Goal: Task Accomplishment & Management: Manage account settings

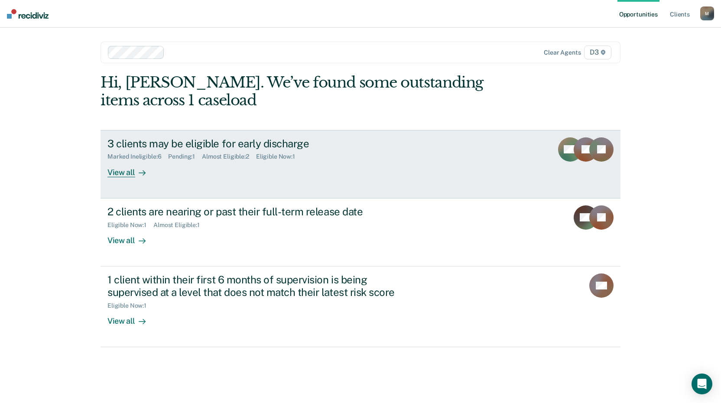
click at [124, 170] on div "View all" at bounding box center [131, 168] width 49 height 17
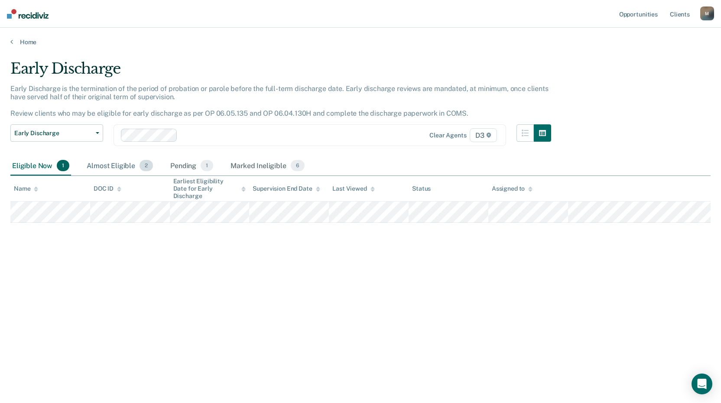
click at [122, 164] on div "Almost Eligible 2" at bounding box center [120, 165] width 70 height 19
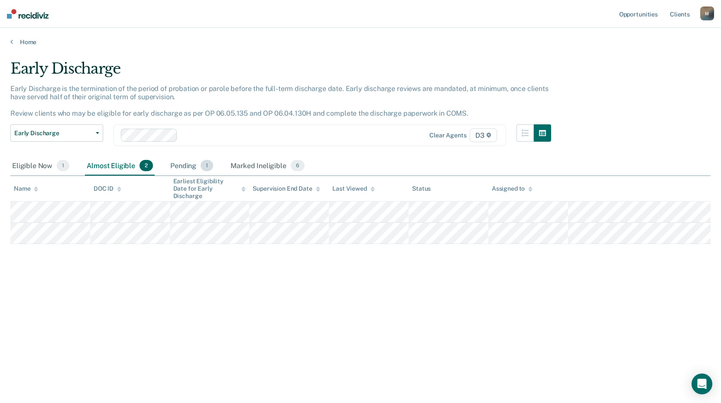
click at [178, 167] on div "Pending 1" at bounding box center [192, 165] width 46 height 19
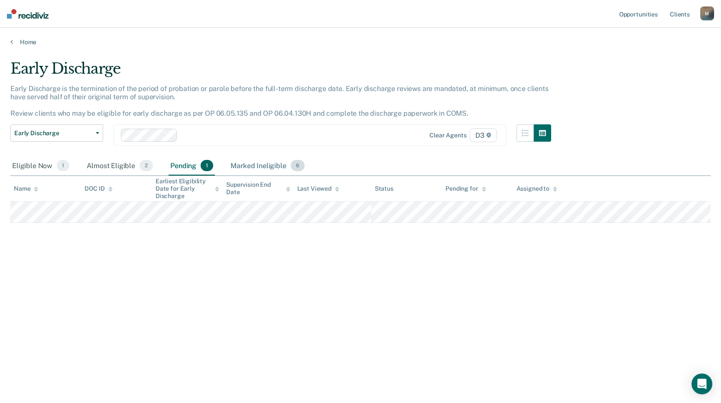
click at [254, 163] on div "Marked Ineligible 6" at bounding box center [268, 165] width 78 height 19
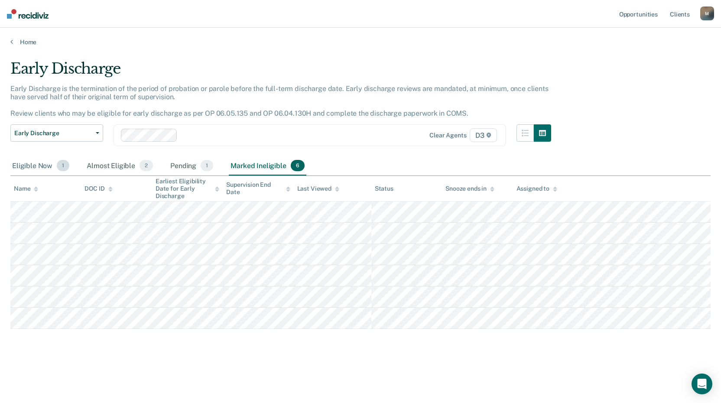
click at [37, 169] on div "Eligible Now 1" at bounding box center [40, 165] width 61 height 19
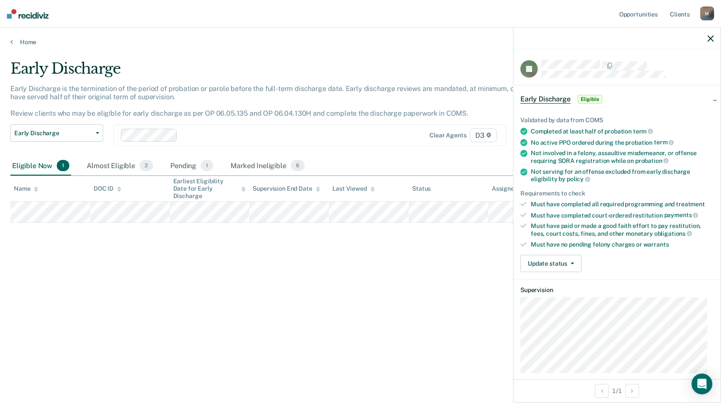
click at [594, 97] on span "Eligible" at bounding box center [590, 99] width 25 height 9
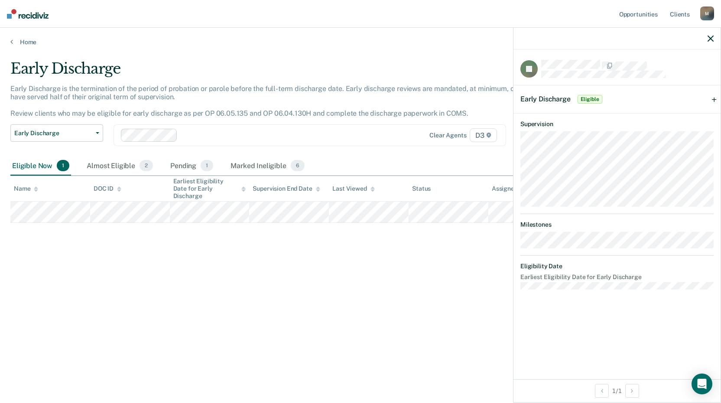
click at [594, 97] on span "Eligible" at bounding box center [590, 99] width 25 height 9
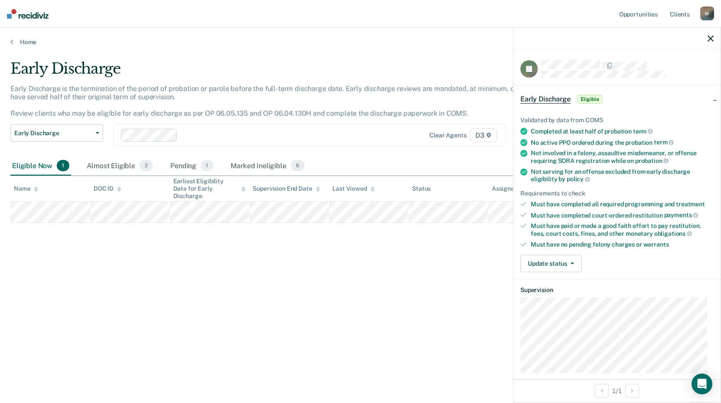
click at [430, 322] on div "Early Discharge Early Discharge is the termination of the period of probation o…" at bounding box center [360, 199] width 700 height 278
click at [561, 261] on button "Update status" at bounding box center [550, 263] width 61 height 17
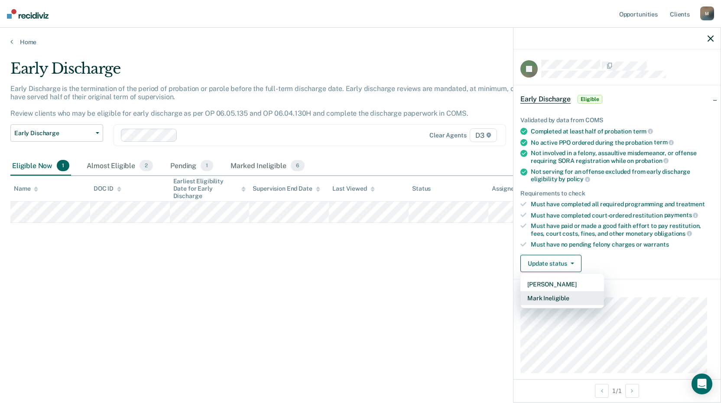
click at [565, 294] on button "Mark Ineligible" at bounding box center [562, 298] width 84 height 14
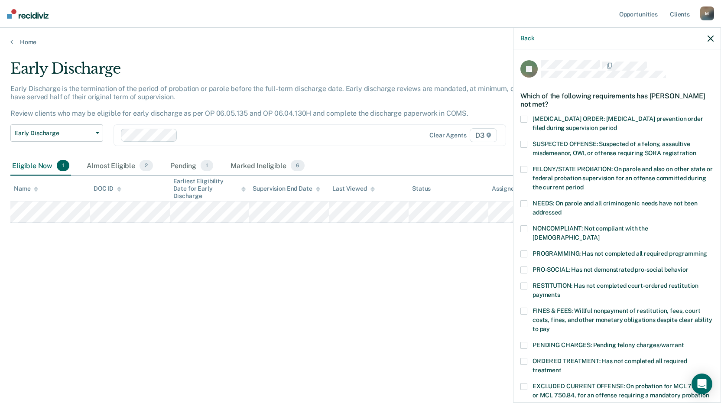
click at [525, 250] on span at bounding box center [523, 253] width 7 height 7
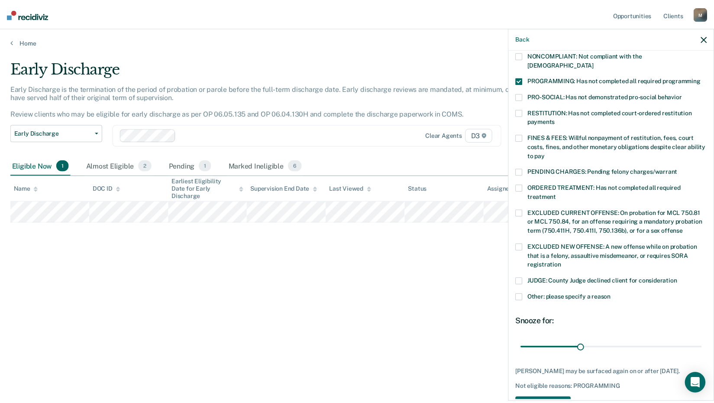
scroll to position [201, 0]
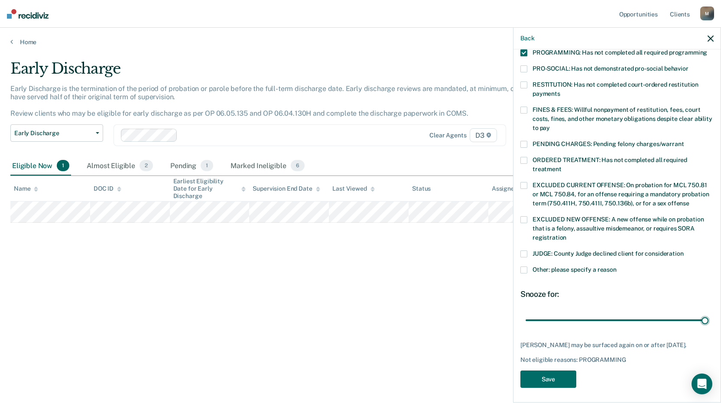
drag, startPoint x: 585, startPoint y: 309, endPoint x: 682, endPoint y: 324, distance: 98.1
type input "90"
click at [708, 312] on input "range" at bounding box center [617, 319] width 183 height 15
click at [545, 372] on button "Save" at bounding box center [548, 379] width 56 height 18
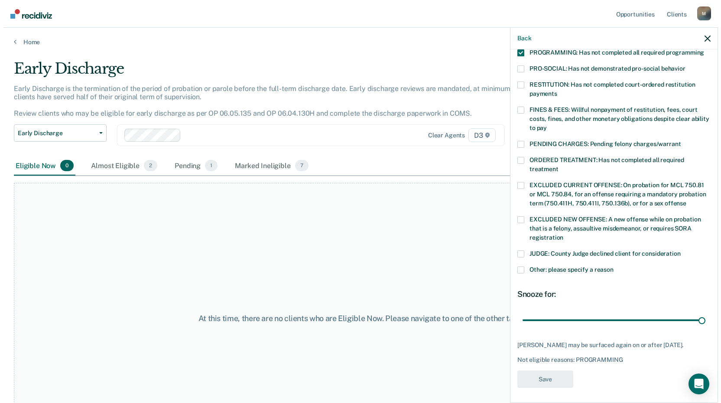
scroll to position [157, 0]
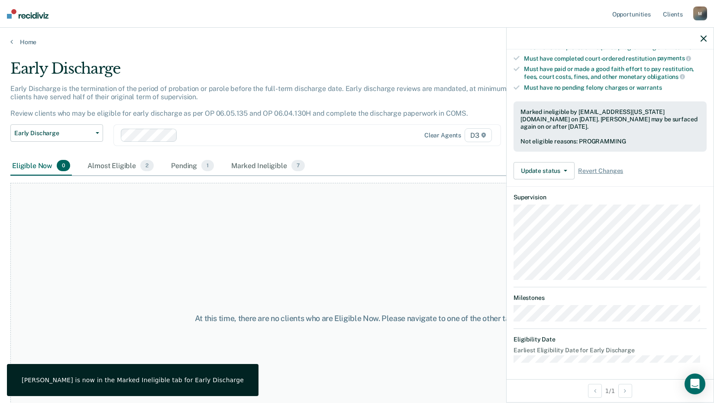
click at [702, 39] on icon "button" at bounding box center [704, 39] width 6 height 6
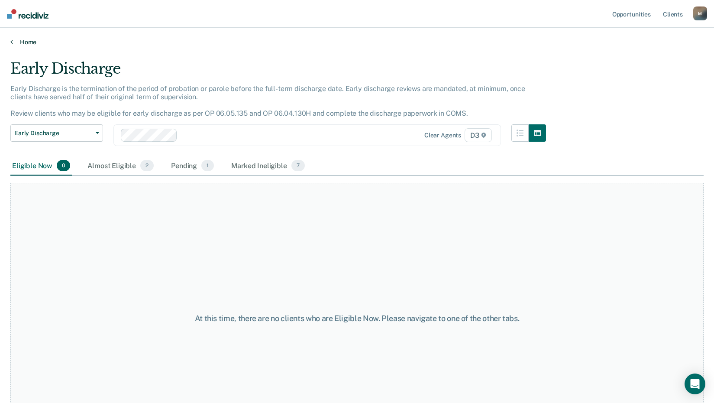
click at [26, 43] on link "Home" at bounding box center [357, 42] width 694 height 8
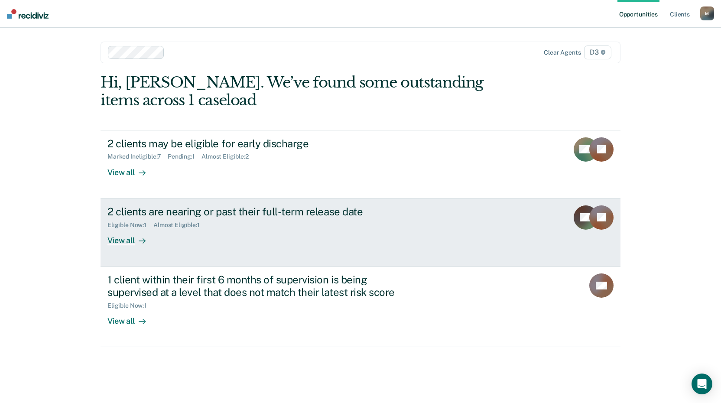
click at [133, 240] on div "View all" at bounding box center [131, 236] width 49 height 17
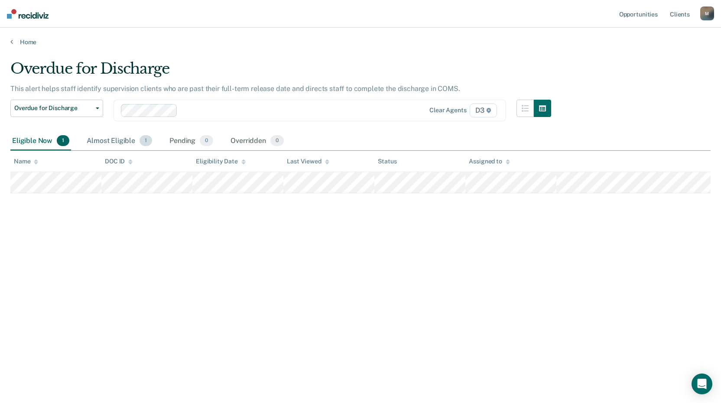
click at [114, 144] on div "Almost Eligible 1" at bounding box center [119, 141] width 69 height 19
click at [29, 40] on link "Home" at bounding box center [360, 42] width 700 height 8
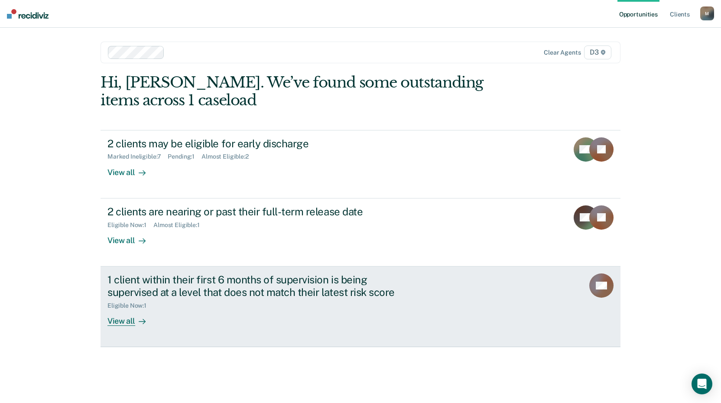
click at [126, 320] on div "View all" at bounding box center [131, 317] width 49 height 17
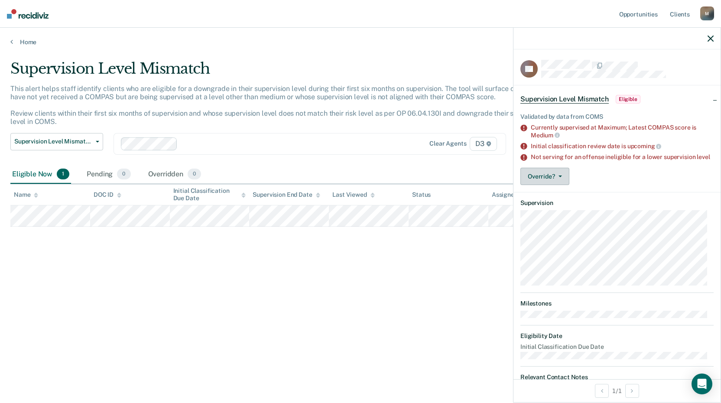
click at [556, 185] on button "Override?" at bounding box center [544, 176] width 49 height 17
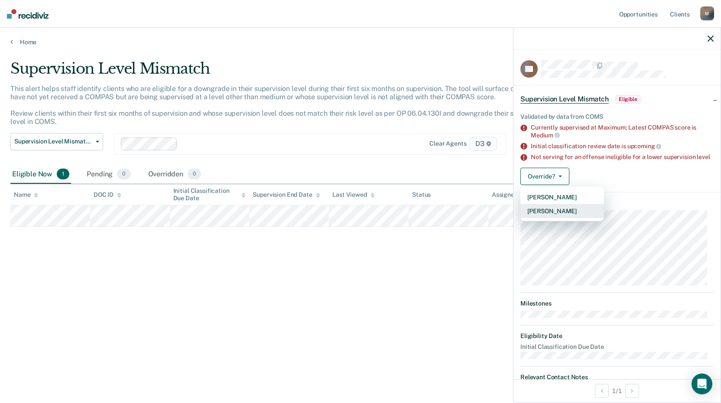
click at [551, 218] on button "[PERSON_NAME]" at bounding box center [562, 211] width 84 height 14
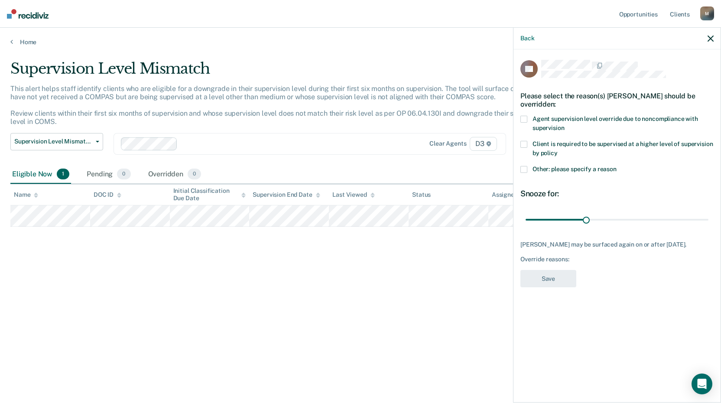
drag, startPoint x: 524, startPoint y: 117, endPoint x: 539, endPoint y: 120, distance: 15.6
click at [524, 116] on span at bounding box center [523, 119] width 7 height 7
drag, startPoint x: 587, startPoint y: 218, endPoint x: 724, endPoint y: 212, distance: 137.0
type input "90"
click at [708, 212] on input "range" at bounding box center [617, 219] width 183 height 15
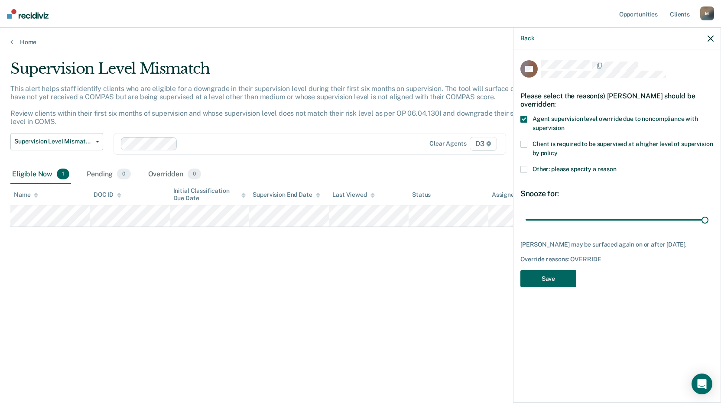
click at [559, 285] on button "Save" at bounding box center [548, 279] width 56 height 18
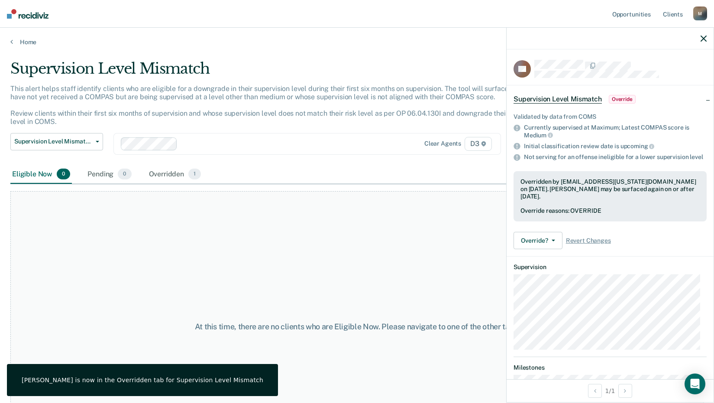
click at [435, 233] on div "At this time, there are no clients who are Eligible Now. Please navigate to one…" at bounding box center [357, 326] width 694 height 271
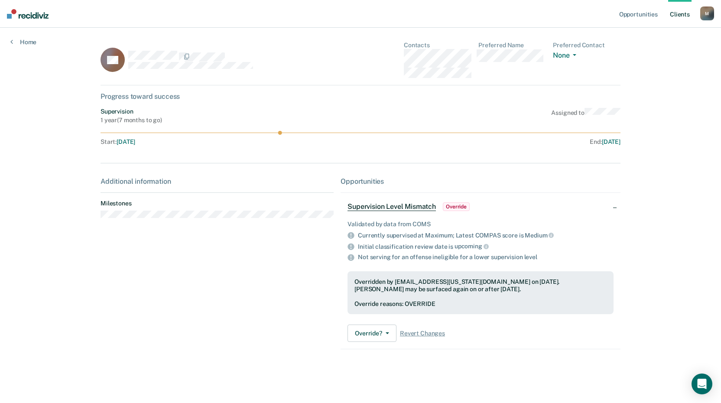
click at [675, 2] on link "Client s" at bounding box center [679, 14] width 23 height 28
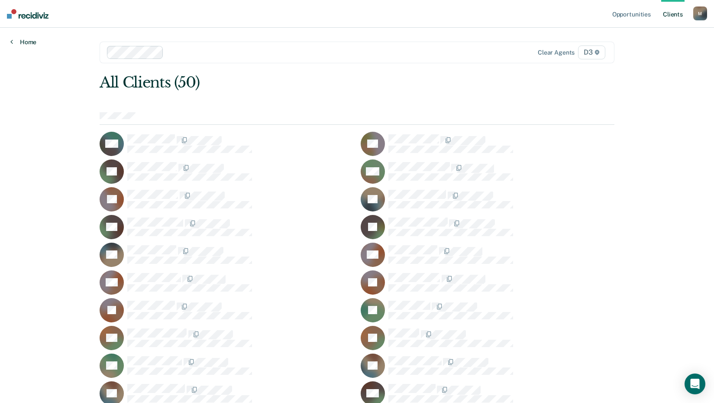
click at [18, 40] on link "Home" at bounding box center [23, 42] width 26 height 8
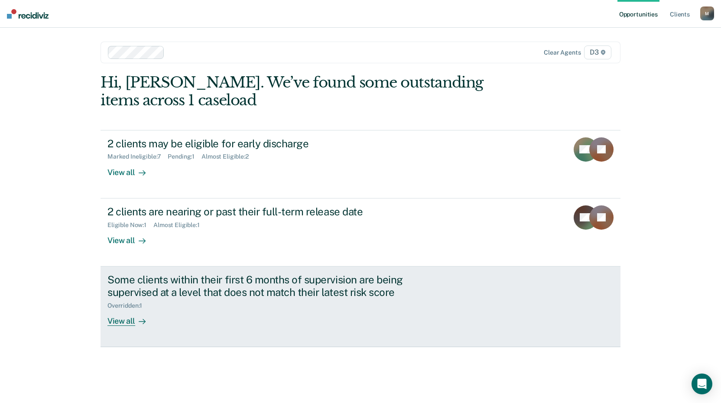
click at [238, 305] on div "Overridden : 1" at bounding box center [259, 304] width 304 height 11
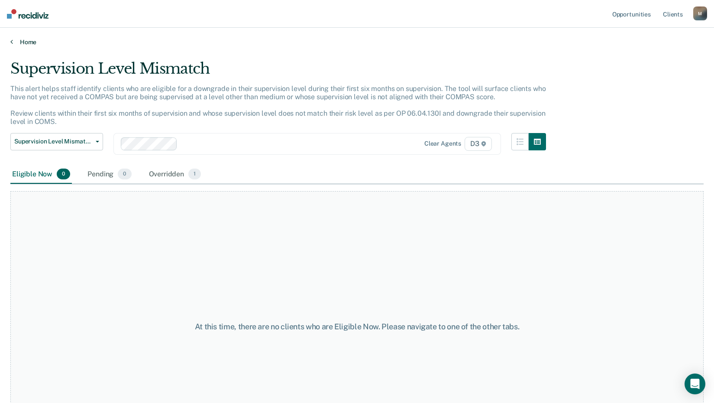
click at [28, 42] on link "Home" at bounding box center [357, 42] width 694 height 8
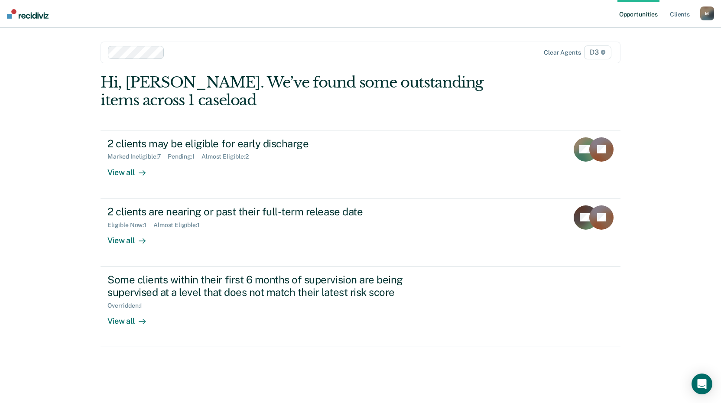
click at [703, 12] on div "M" at bounding box center [707, 13] width 14 height 14
click at [645, 57] on link "Log Out" at bounding box center [672, 56] width 70 height 7
